Goal: Browse casually

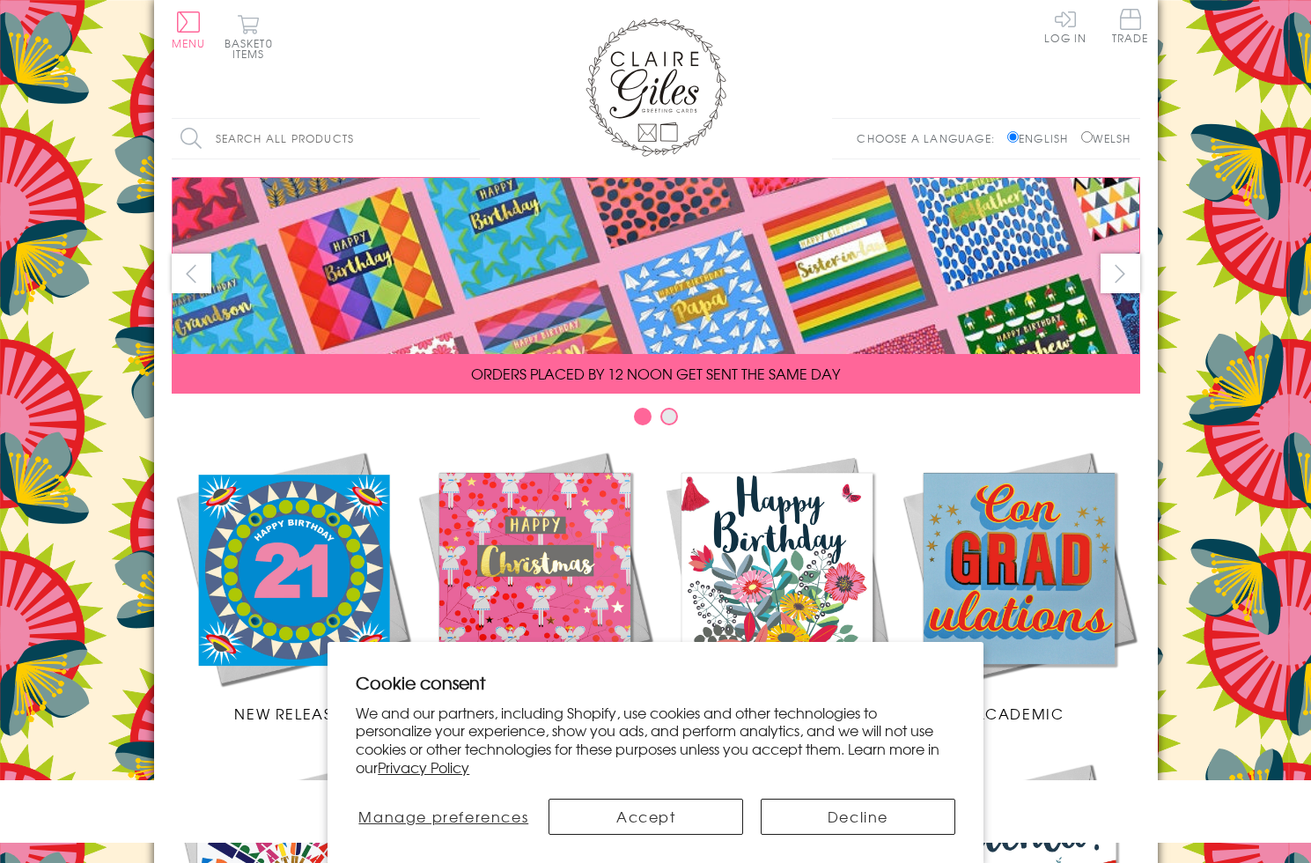
scroll to position [657, 0]
